Goal: Information Seeking & Learning: Learn about a topic

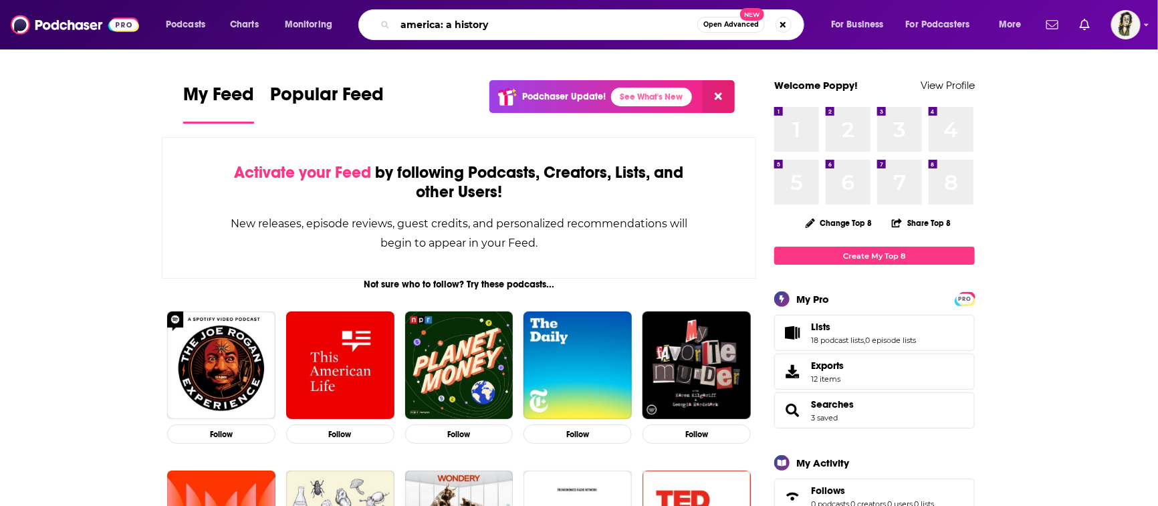
type input "america: a history"
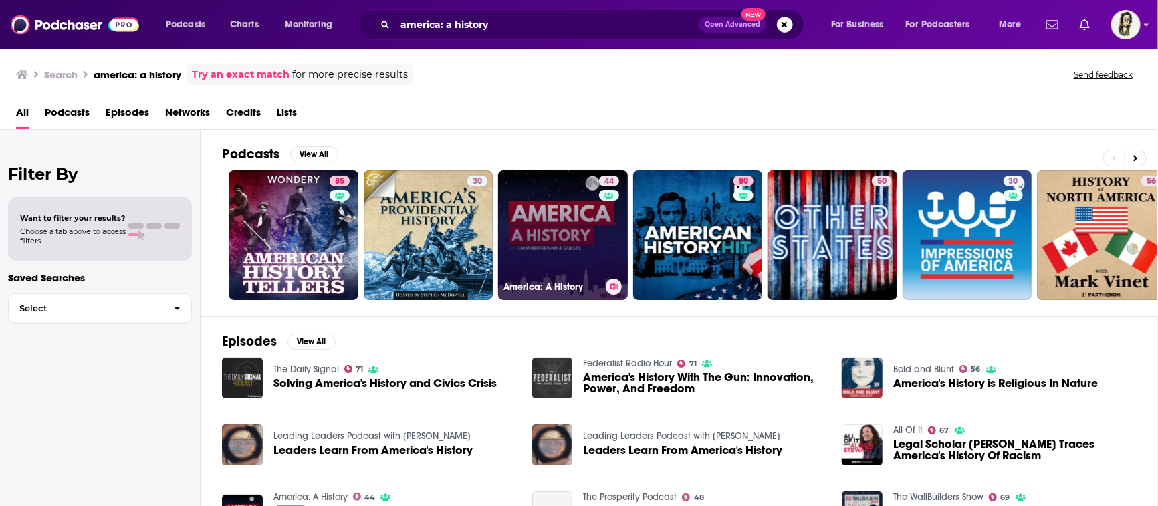
click at [564, 236] on link "44 America: A History" at bounding box center [563, 235] width 130 height 130
